Goal: Communication & Community: Answer question/provide support

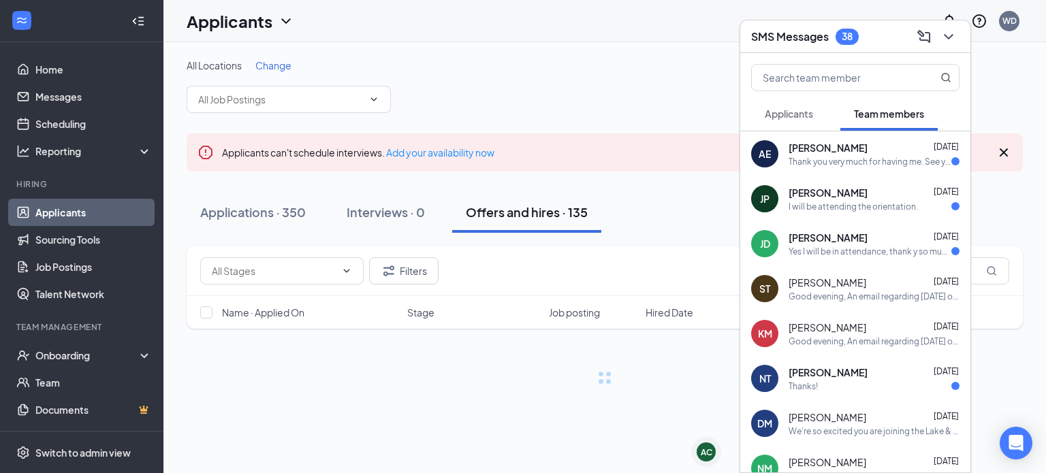
click at [871, 386] on div "Thanks!" at bounding box center [874, 387] width 171 height 12
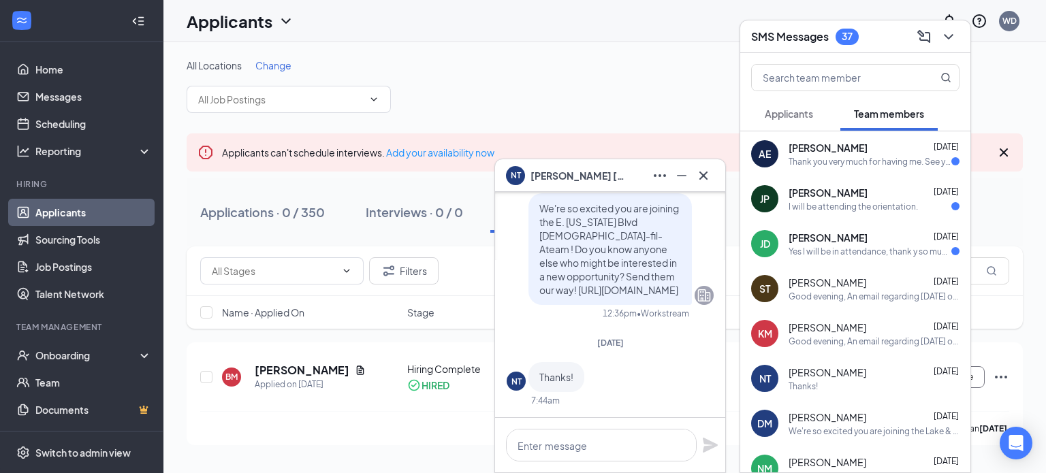
click at [602, 172] on div "NT [PERSON_NAME]" at bounding box center [610, 176] width 208 height 22
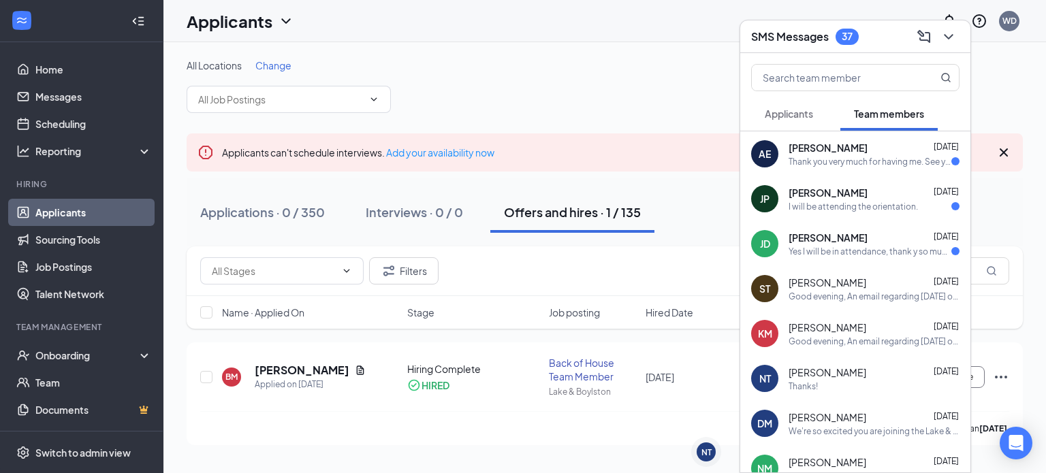
click at [879, 291] on div "Good evening, An email regarding [DATE] orientation has been sent to your email…" at bounding box center [874, 297] width 171 height 12
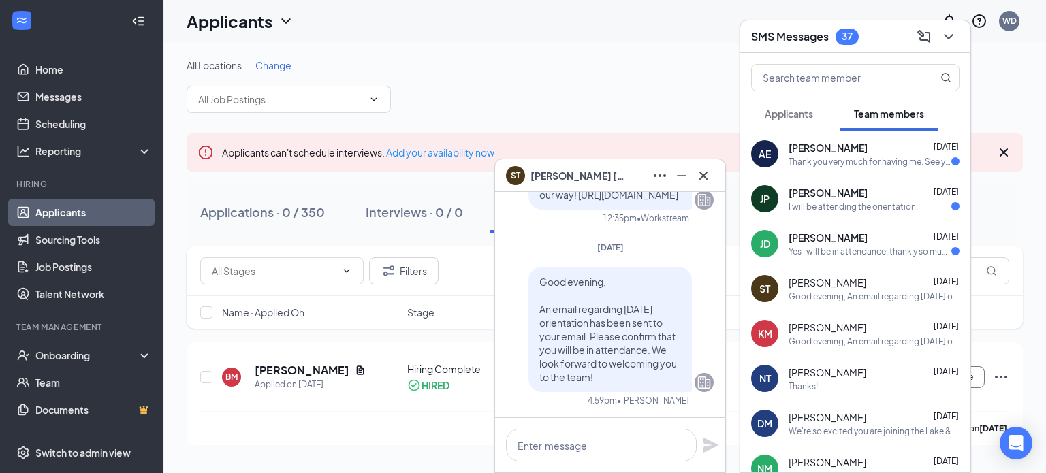
click at [867, 247] on div "Yes I will be in attendance, thank y so much!" at bounding box center [870, 252] width 163 height 12
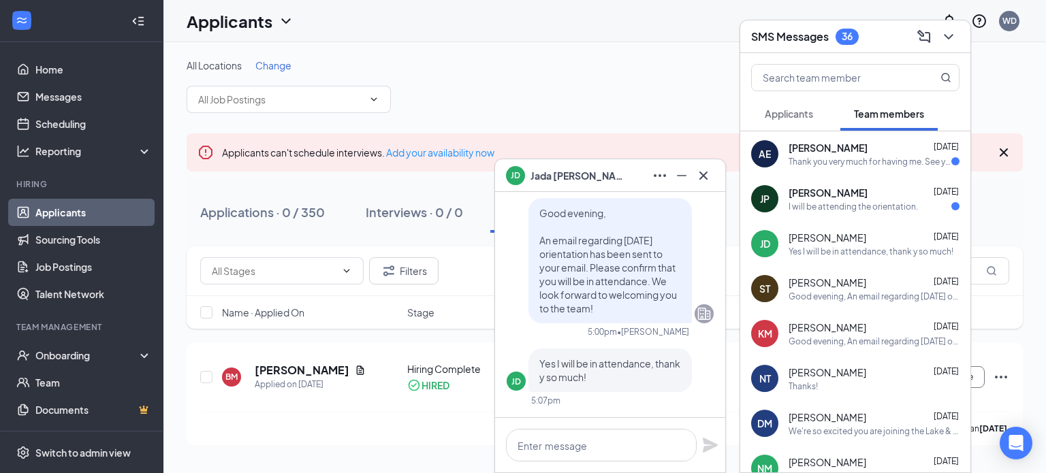
click at [877, 192] on div "[PERSON_NAME] [DATE]" at bounding box center [874, 193] width 171 height 14
click at [877, 164] on div "Thank you very much for having me. See you [DATE]" at bounding box center [870, 162] width 163 height 12
click at [798, 113] on span "Applicants" at bounding box center [789, 114] width 48 height 12
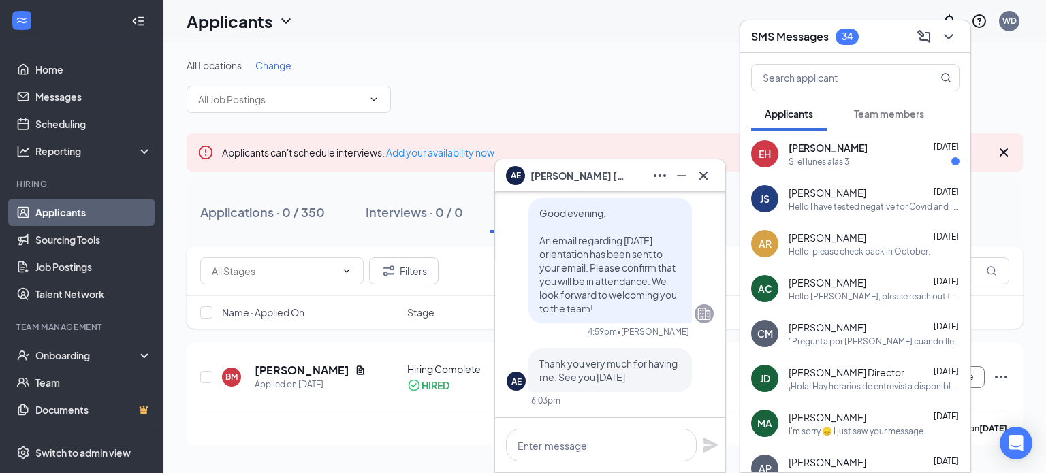
click at [868, 149] on span "[PERSON_NAME]" at bounding box center [828, 148] width 79 height 14
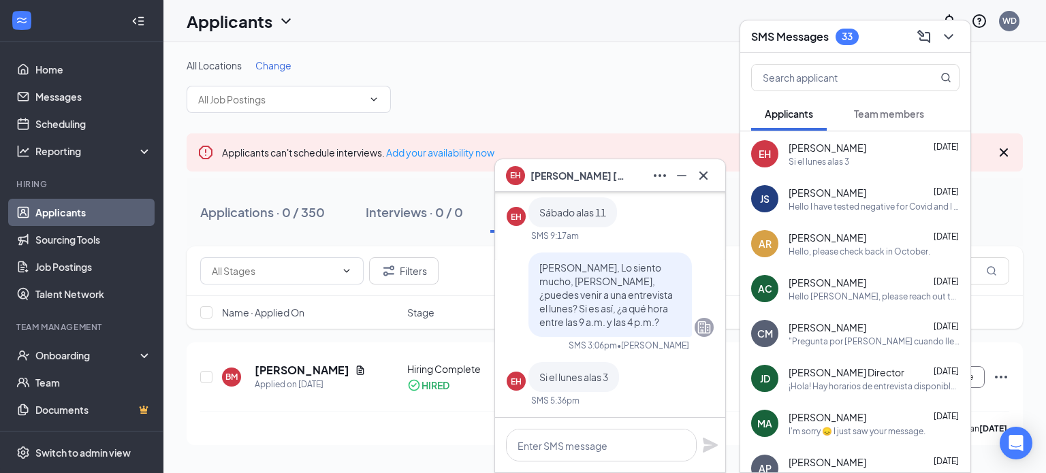
click at [637, 177] on div "EH [PERSON_NAME]" at bounding box center [610, 176] width 208 height 22
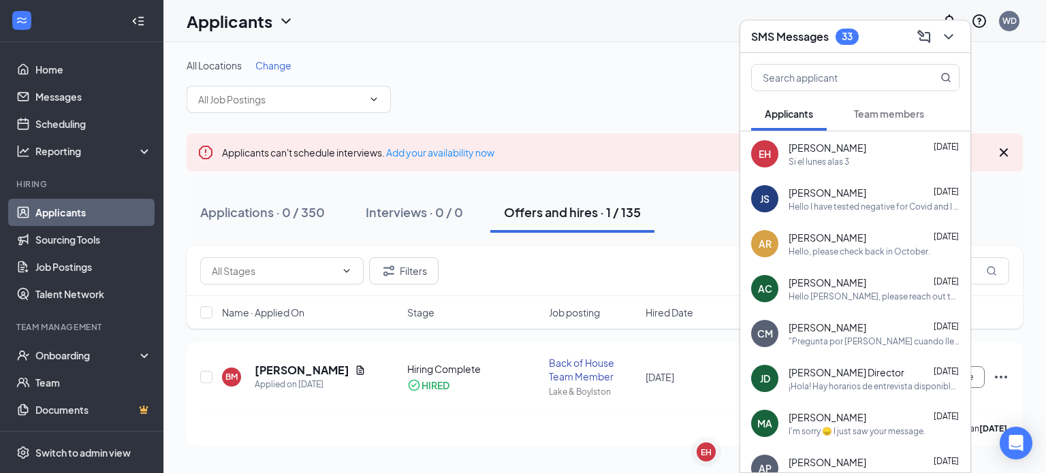
click at [874, 204] on div "Hello I have tested negative for Covid and I am feeling better now so I can res…" at bounding box center [874, 207] width 171 height 12
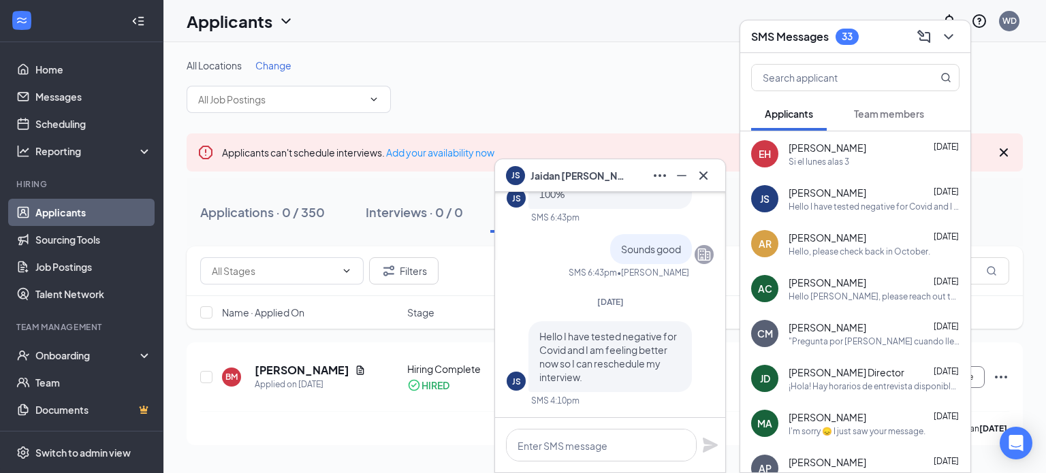
click at [629, 178] on div "JS [PERSON_NAME]" at bounding box center [610, 176] width 208 height 22
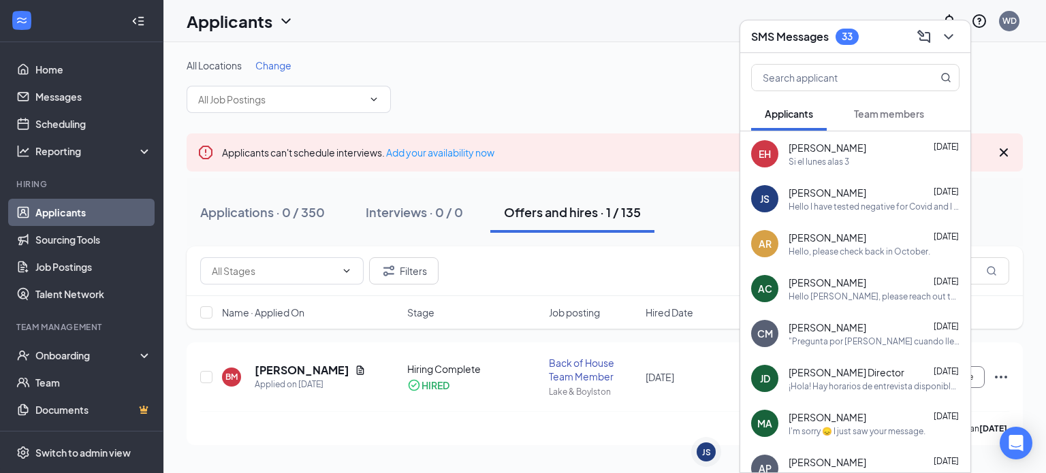
click at [837, 247] on div "Hello, please check back in October." at bounding box center [860, 252] width 142 height 12
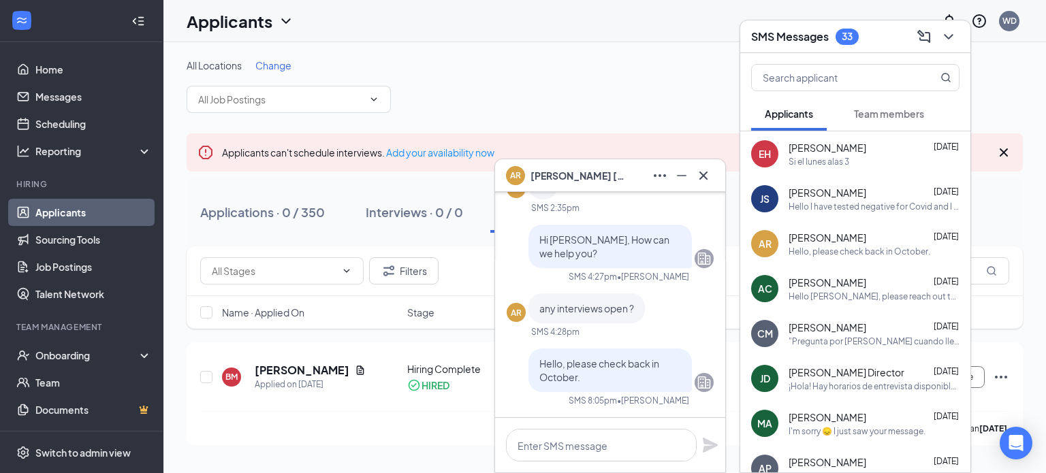
click at [627, 173] on div "AR [PERSON_NAME]" at bounding box center [610, 176] width 208 height 22
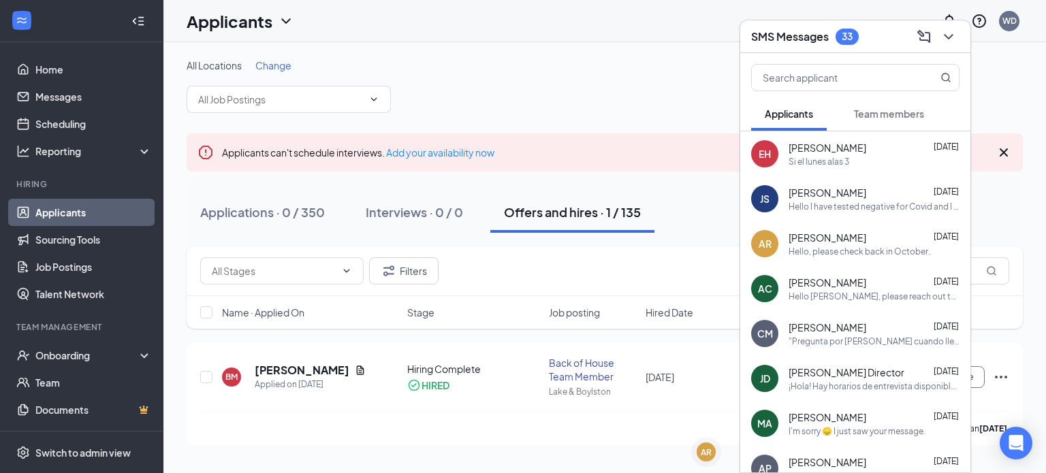
click at [888, 330] on div "[PERSON_NAME] [DATE]" at bounding box center [874, 328] width 171 height 14
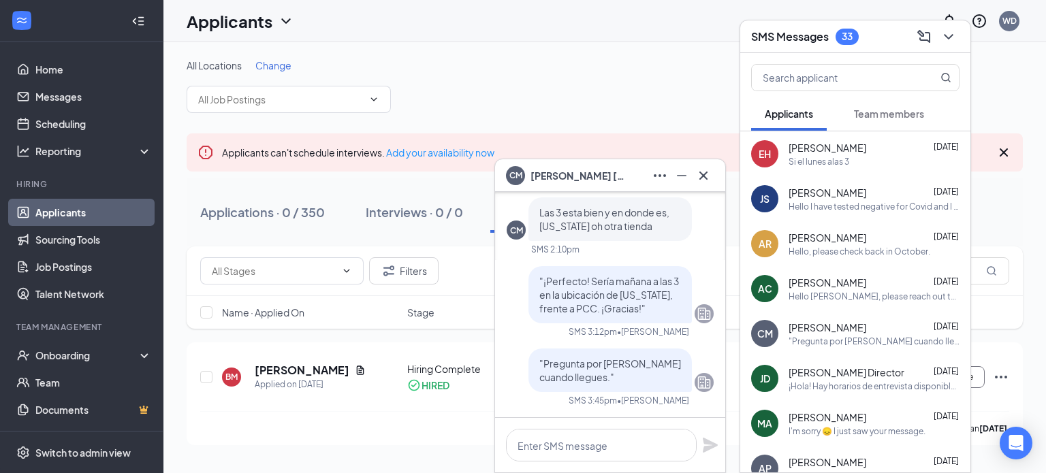
click at [631, 177] on div "CM [PERSON_NAME]" at bounding box center [610, 176] width 208 height 22
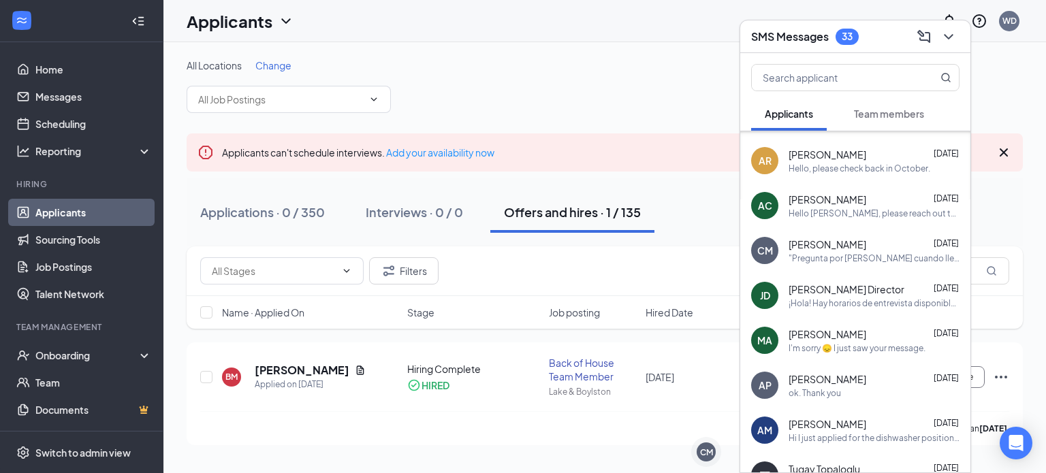
scroll to position [123, 0]
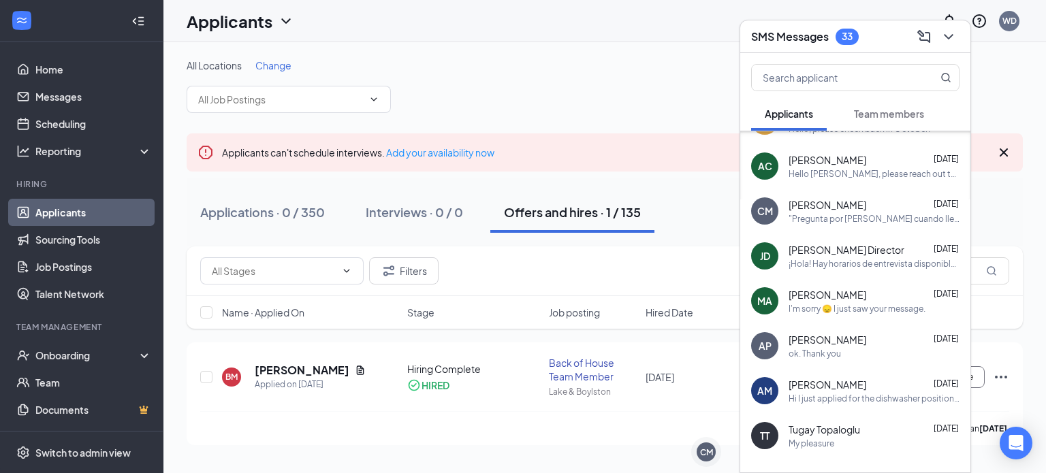
click at [877, 260] on div "¡Hola! Hay horarios de entrevista disponibles para hispanohablantes mañana (sáb…" at bounding box center [874, 264] width 171 height 12
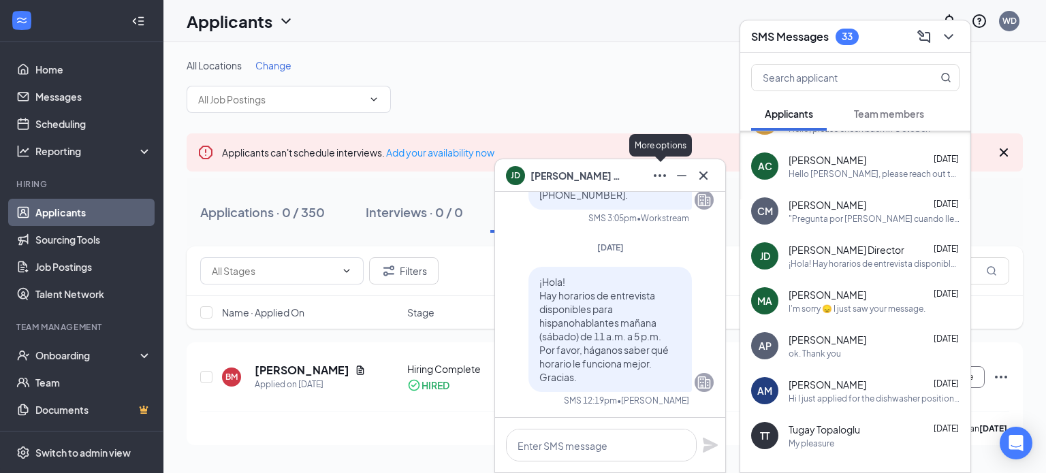
click at [627, 178] on div "[PERSON_NAME] Director" at bounding box center [610, 176] width 208 height 22
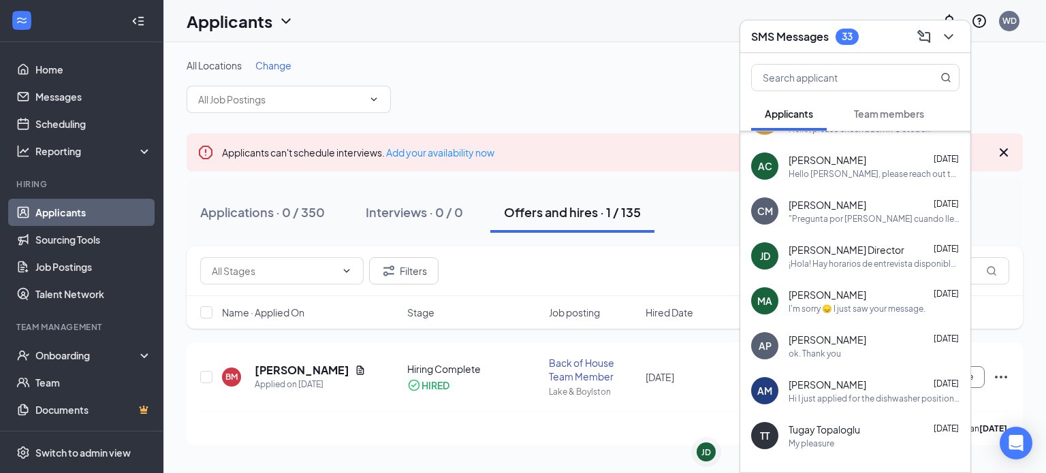
click at [883, 307] on div "I'm sorry 😞 I just saw your message." at bounding box center [857, 309] width 137 height 12
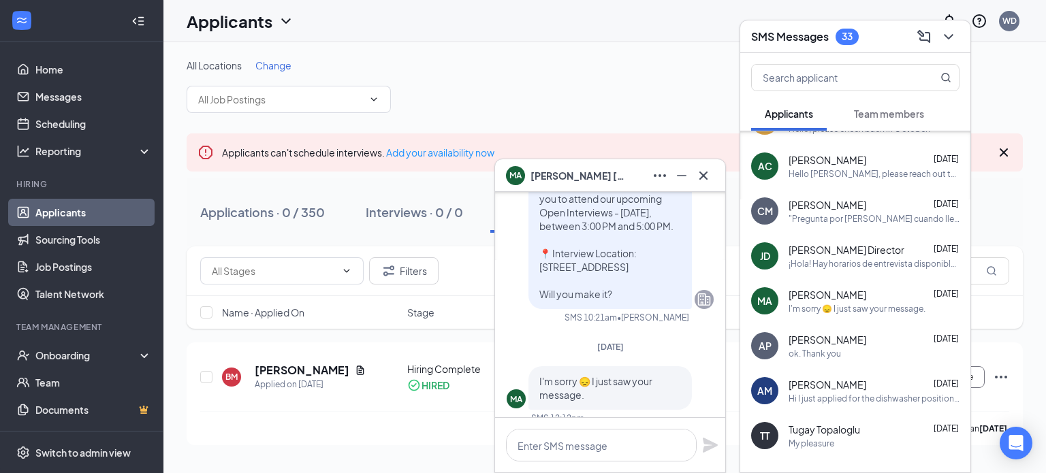
scroll to position [0, 0]
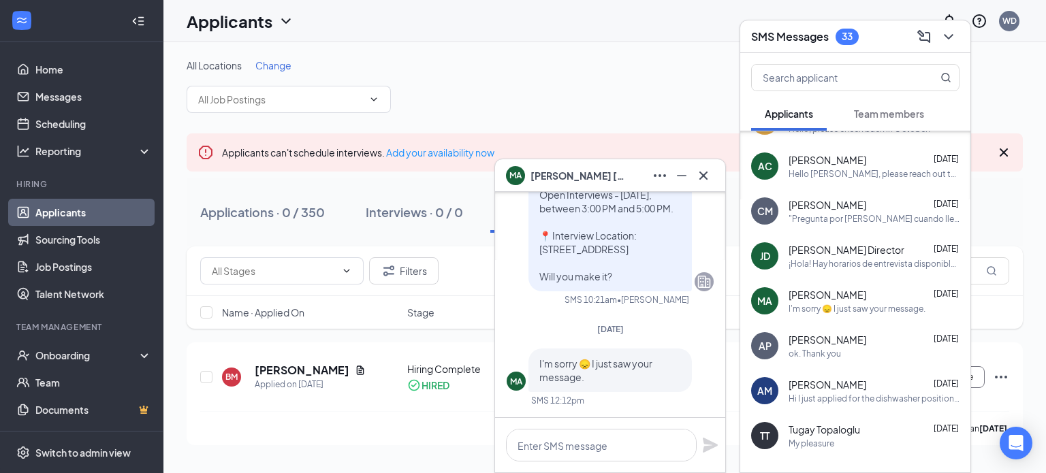
click at [633, 171] on div "MA [PERSON_NAME]" at bounding box center [610, 176] width 208 height 22
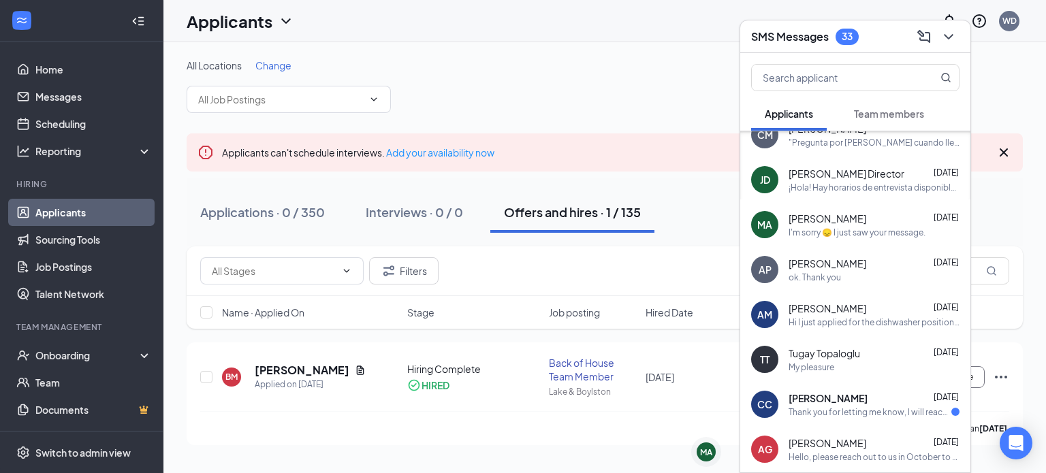
scroll to position [198, 0]
click at [881, 360] on div "Tugay Topaloglu [DATE]" at bounding box center [874, 355] width 171 height 14
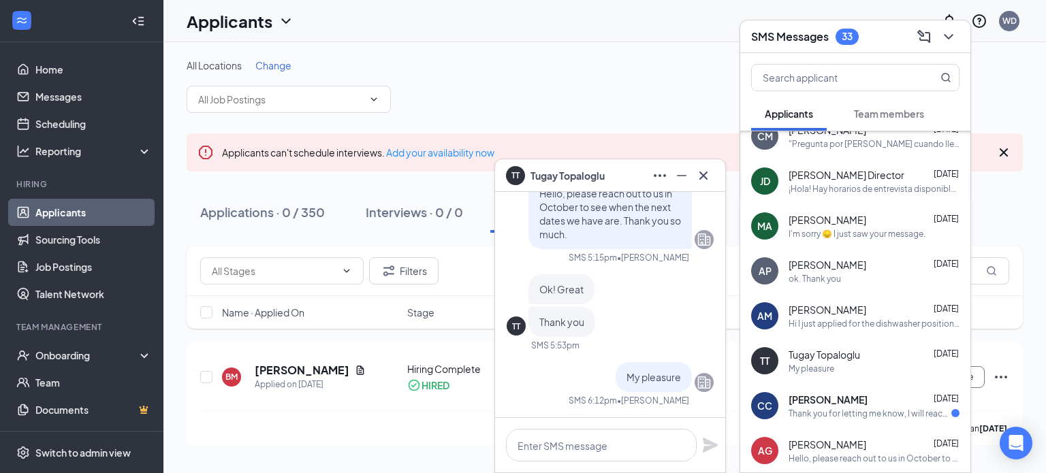
click at [892, 407] on div "[PERSON_NAME] [DATE] Thank you for letting me know, I will reach out in October!" at bounding box center [874, 406] width 171 height 27
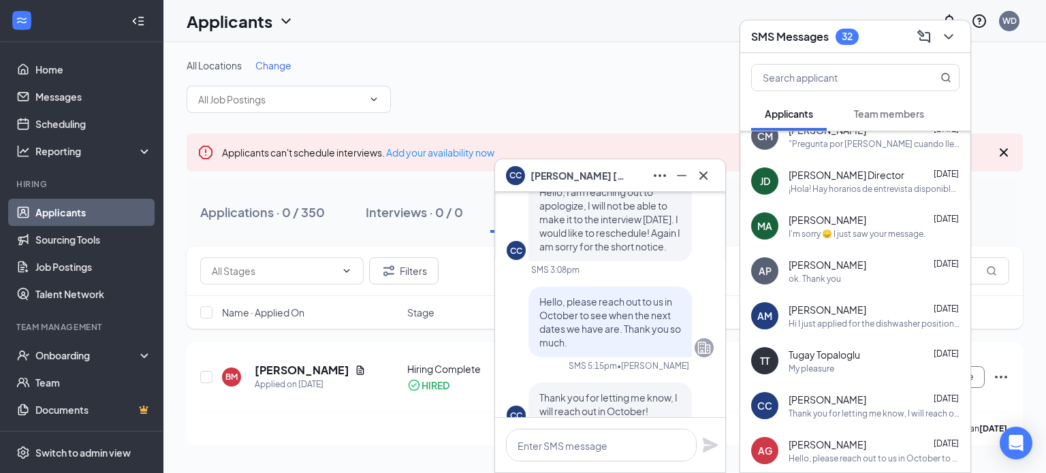
scroll to position [0, 0]
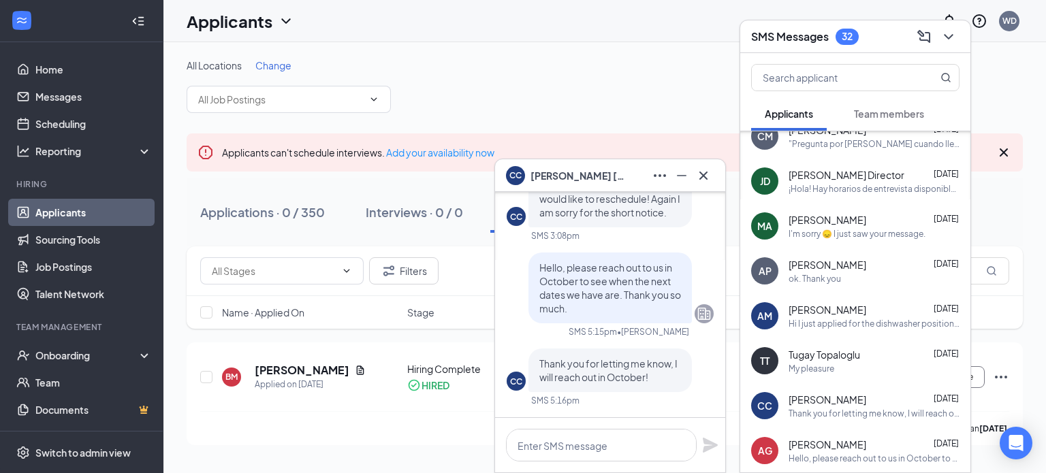
click at [629, 172] on div "CC [PERSON_NAME]" at bounding box center [610, 176] width 208 height 22
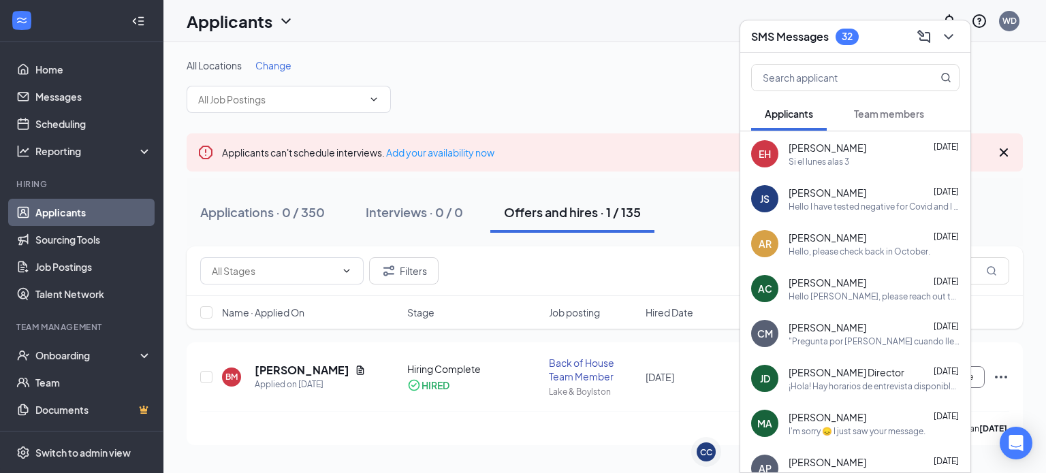
click at [866, 176] on div "JS [PERSON_NAME] [DATE] Hello I have tested negative for Covid and I am feeling…" at bounding box center [855, 198] width 230 height 45
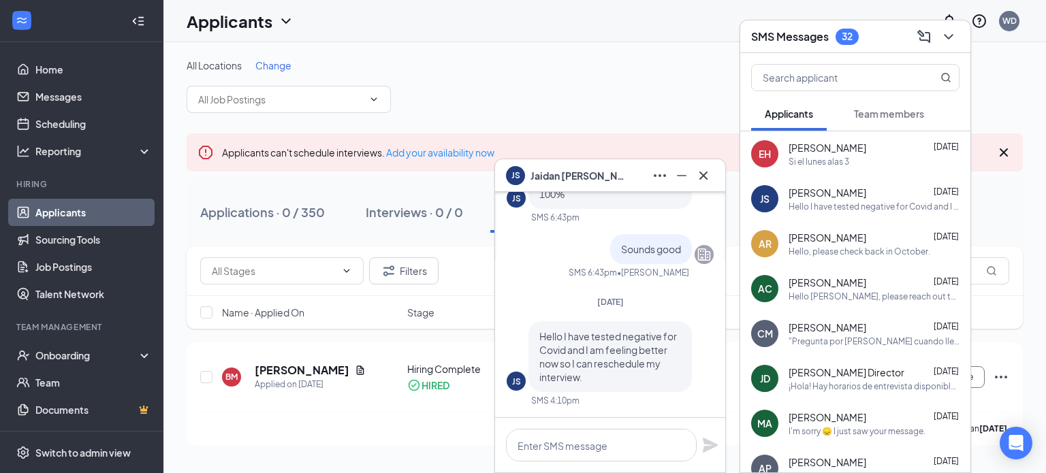
click at [865, 153] on span "[PERSON_NAME]" at bounding box center [828, 148] width 78 height 14
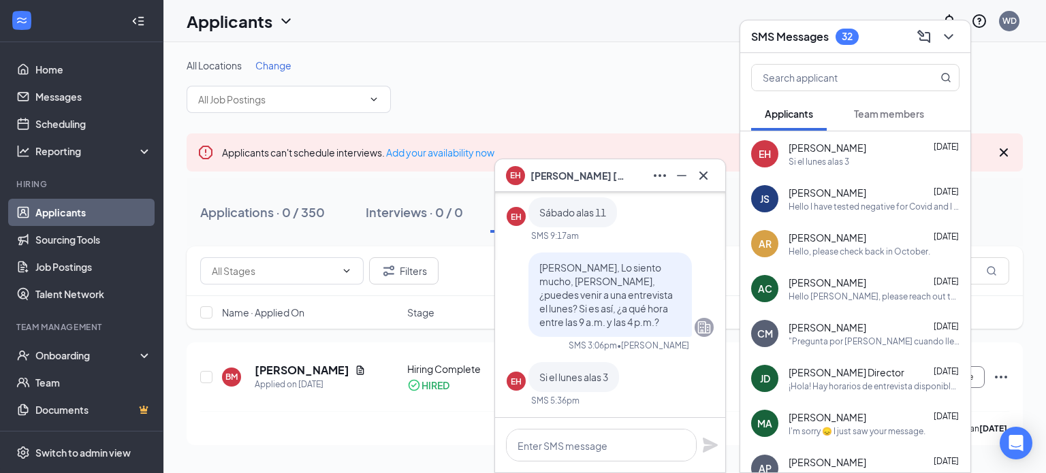
click at [638, 176] on div "EH [PERSON_NAME]" at bounding box center [610, 176] width 208 height 22
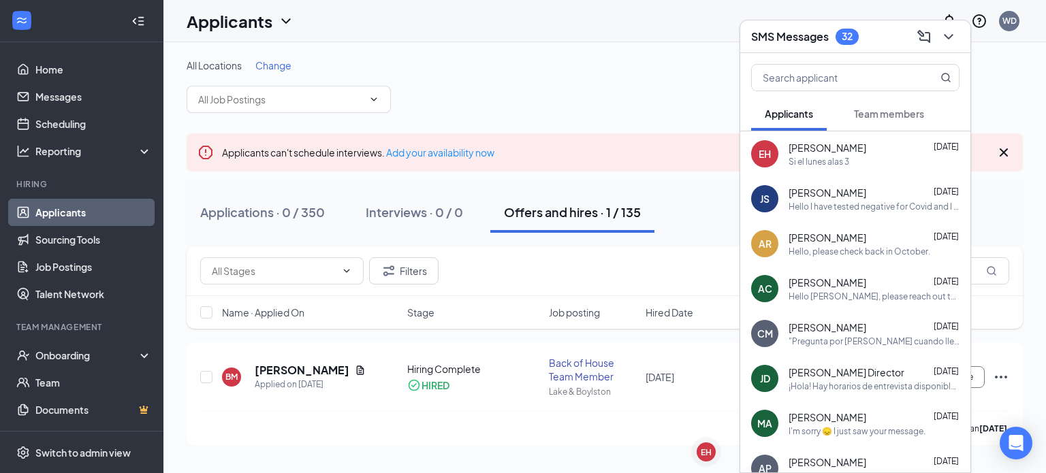
click at [876, 32] on div "SMS Messages 32" at bounding box center [855, 36] width 208 height 21
